Goal: Communication & Community: Answer question/provide support

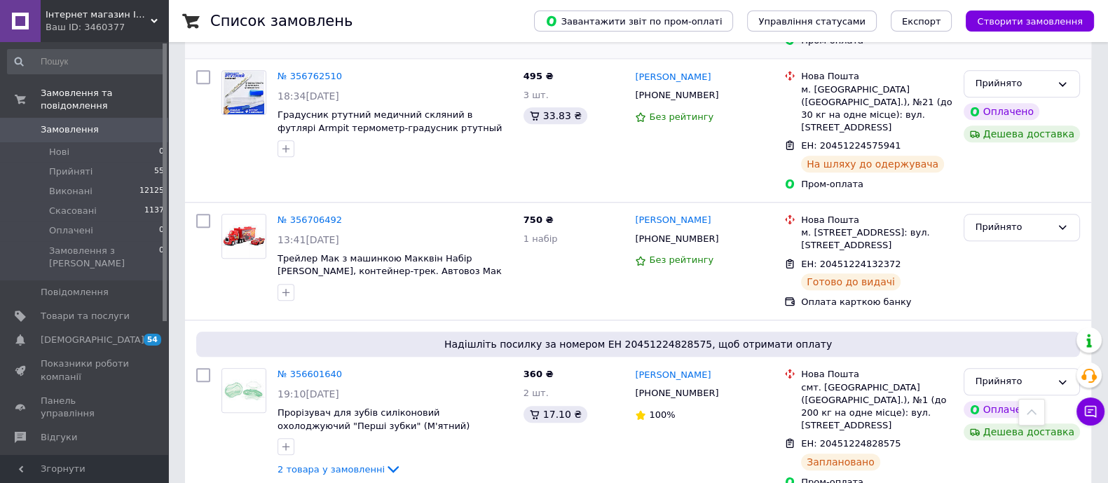
scroll to position [1927, 0]
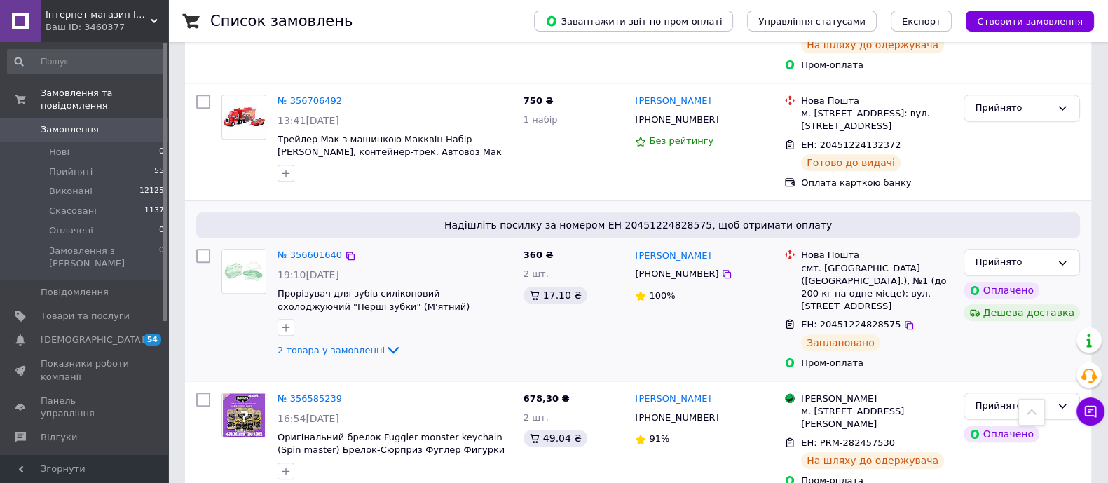
click at [862, 319] on span "ЕН: 20451224828575" at bounding box center [851, 324] width 100 height 11
drag, startPoint x: 862, startPoint y: 169, endPoint x: 885, endPoint y: 169, distance: 23.1
click at [885, 319] on span "ЕН: 20451224828575" at bounding box center [851, 324] width 100 height 11
click at [893, 315] on div "ЕН: 20451224828575 Заплановано" at bounding box center [876, 334] width 156 height 39
drag, startPoint x: 883, startPoint y: 163, endPoint x: 867, endPoint y: 160, distance: 15.6
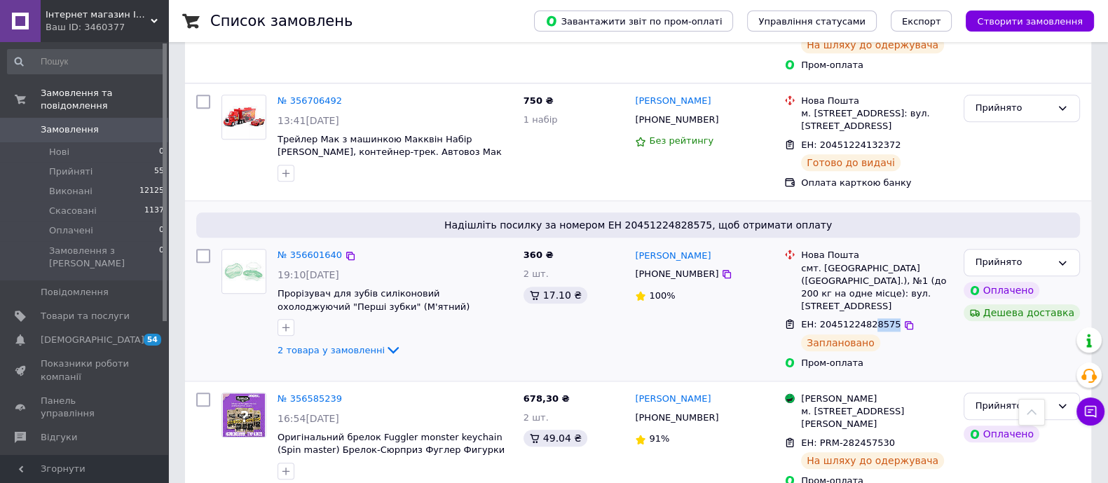
click at [867, 315] on div "ЕН: 20451224828575 Заплановано" at bounding box center [876, 334] width 156 height 39
click at [1088, 401] on button "Чат з покупцем 1" at bounding box center [1090, 411] width 28 height 28
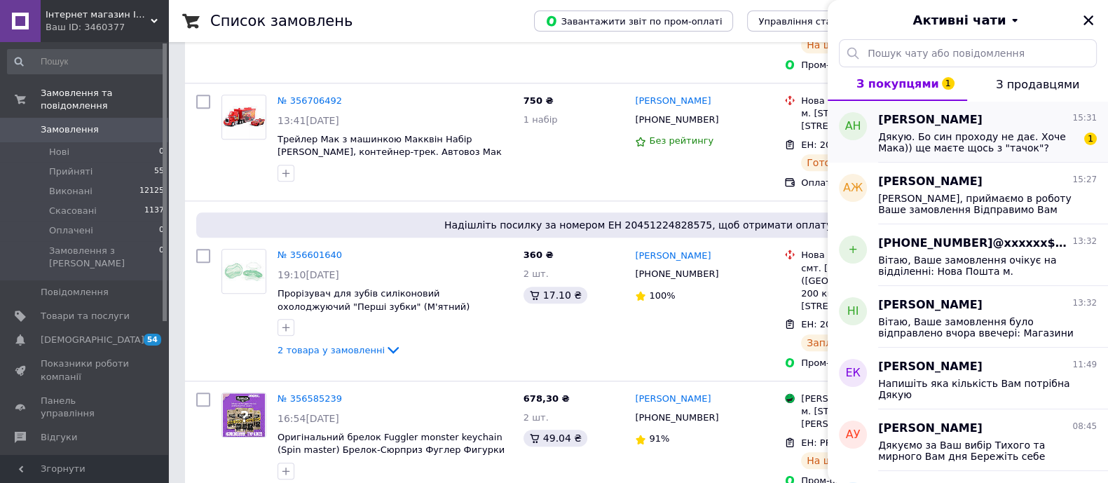
click at [953, 145] on span "Дякую. Бо син проходу не дає. Хоче Мака)) ще маєте щось з "тачок"?" at bounding box center [977, 142] width 199 height 22
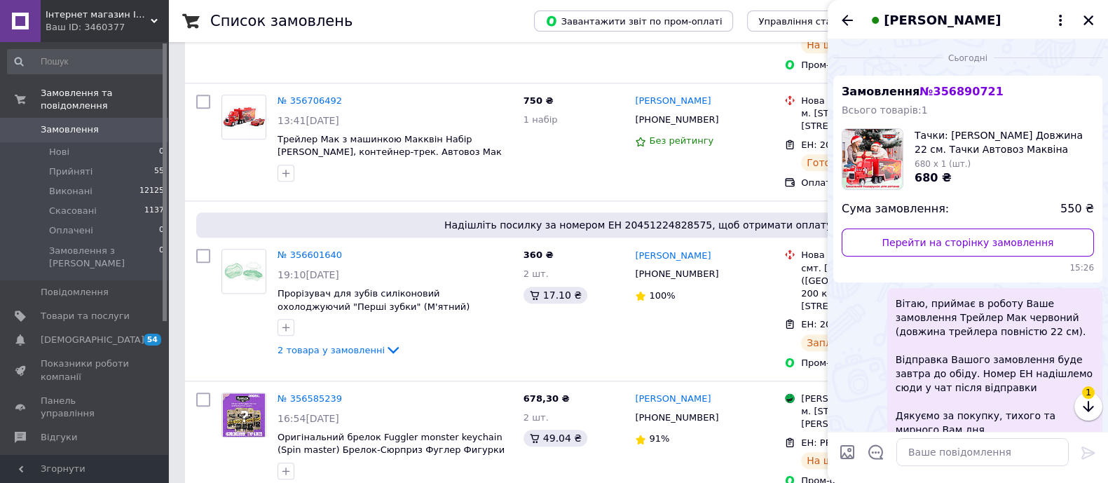
scroll to position [137, 0]
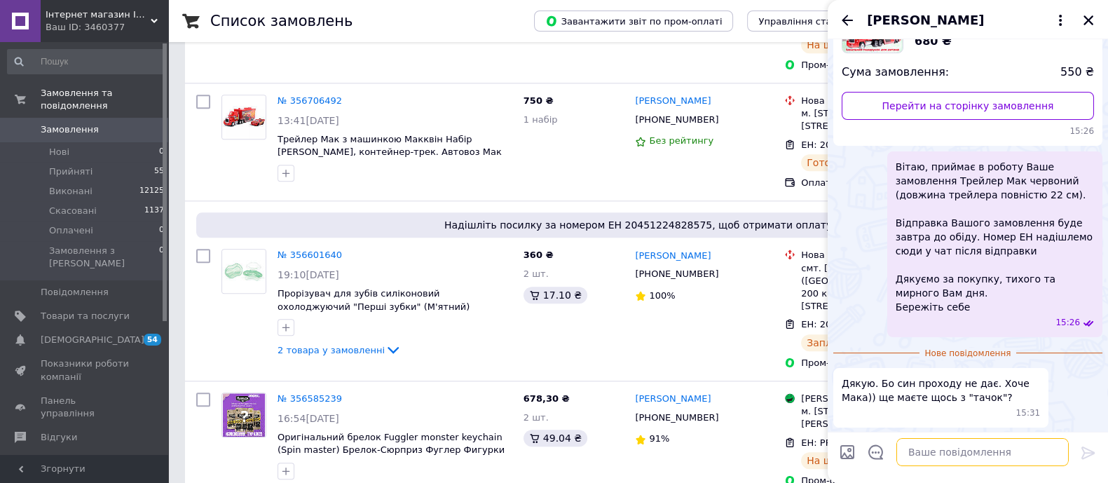
click at [957, 444] on textarea at bounding box center [982, 452] width 172 height 28
type textarea "так машинок є баг\ато"
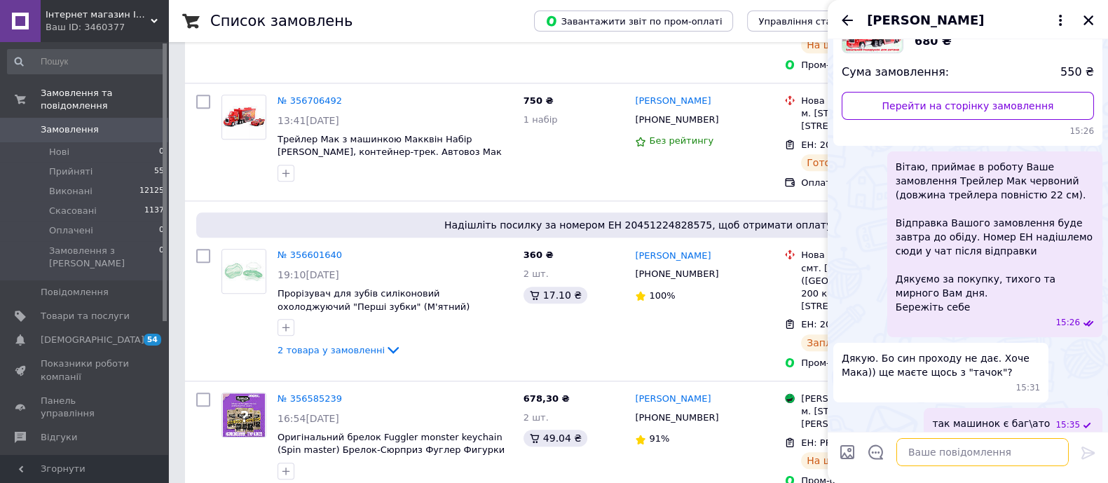
scroll to position [149, 0]
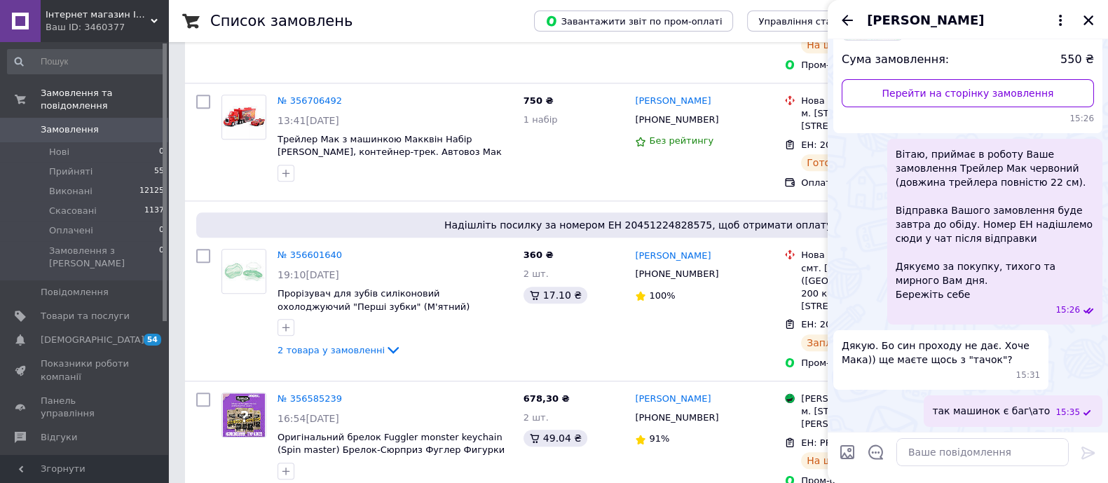
click at [1043, 408] on span "так машинок є баг\ато" at bounding box center [991, 411] width 118 height 15
click at [967, 453] on button "Редагувати" at bounding box center [1018, 449] width 168 height 28
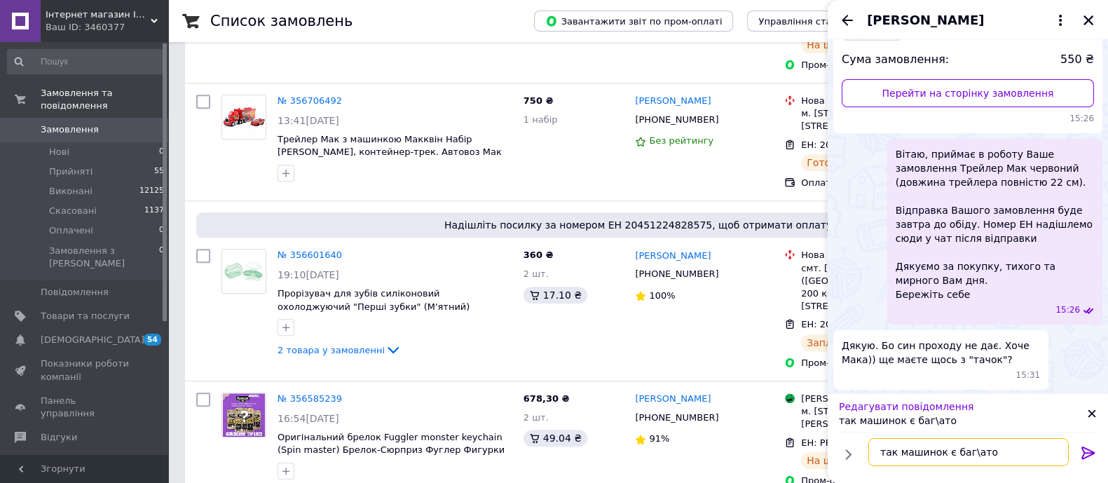
click at [963, 452] on textarea "так машинок є баг\ато" at bounding box center [968, 452] width 200 height 28
type textarea "так машинок є багато"
click at [1080, 453] on icon at bounding box center [1088, 452] width 17 height 17
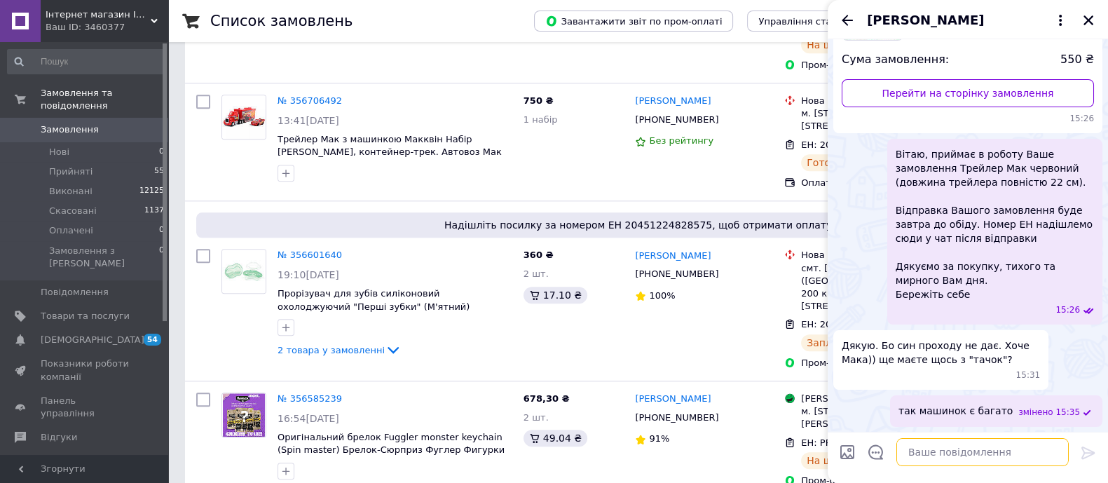
click at [966, 455] on textarea at bounding box center [982, 452] width 172 height 28
type textarea "мож"
click at [1092, 19] on icon "Закрити" at bounding box center [1088, 20] width 13 height 13
